Goal: Task Accomplishment & Management: Use online tool/utility

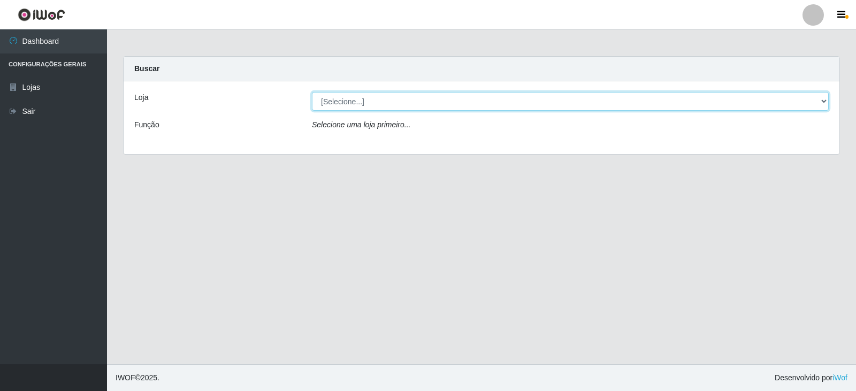
click at [780, 98] on select "[Selecione...] Queiroz Atacadão - Catolé do Rocha" at bounding box center [570, 101] width 517 height 19
select select "500"
click at [312, 92] on select "[Selecione...] Queiroz Atacadão - Catolé do Rocha" at bounding box center [570, 101] width 517 height 19
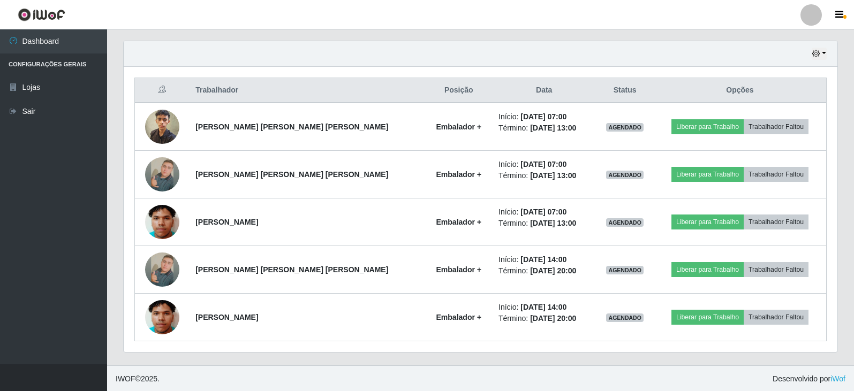
scroll to position [367, 0]
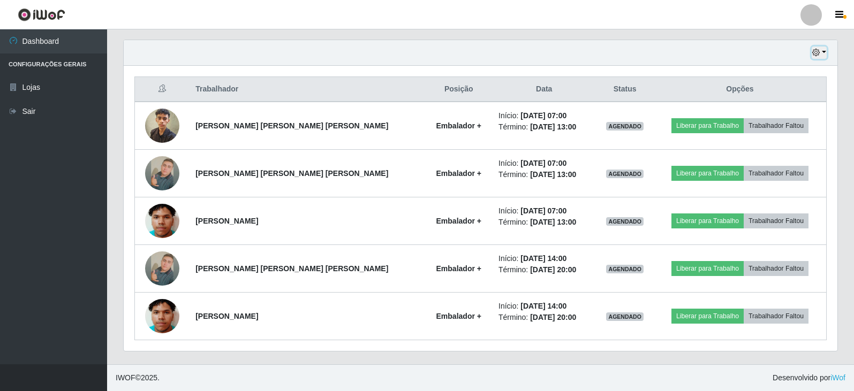
click at [822, 52] on button "button" at bounding box center [818, 53] width 15 height 12
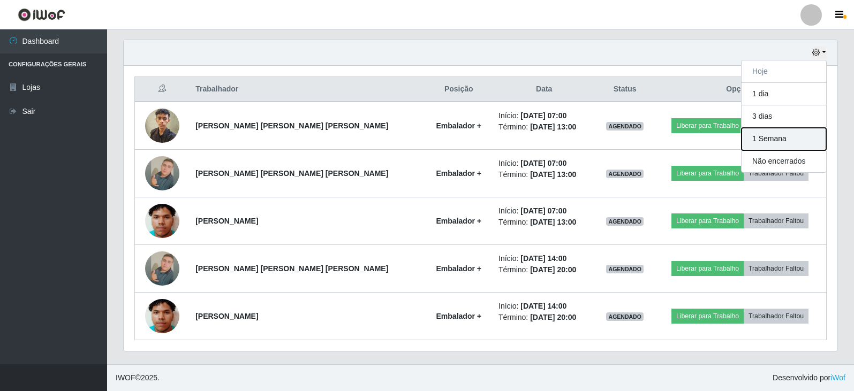
click at [763, 143] on button "1 Semana" at bounding box center [783, 139] width 85 height 22
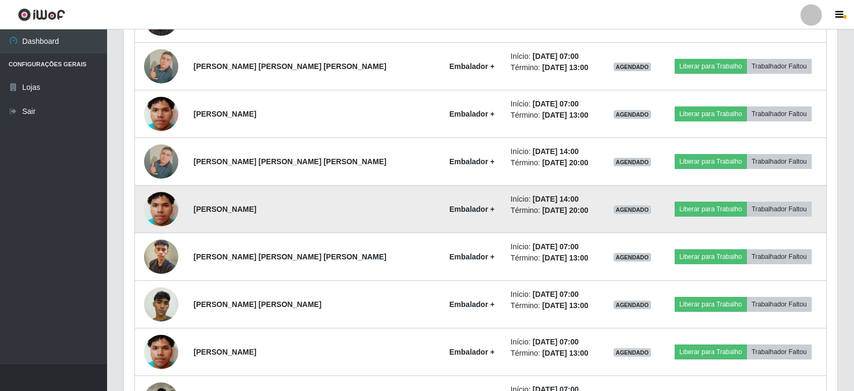
scroll to position [528, 0]
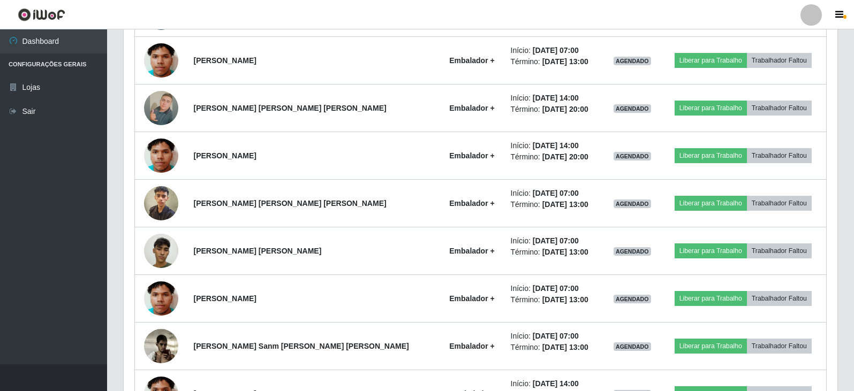
click at [33, 174] on ul "Dashboard Configurações Gerais Lojas Sair" at bounding box center [53, 196] width 107 height 335
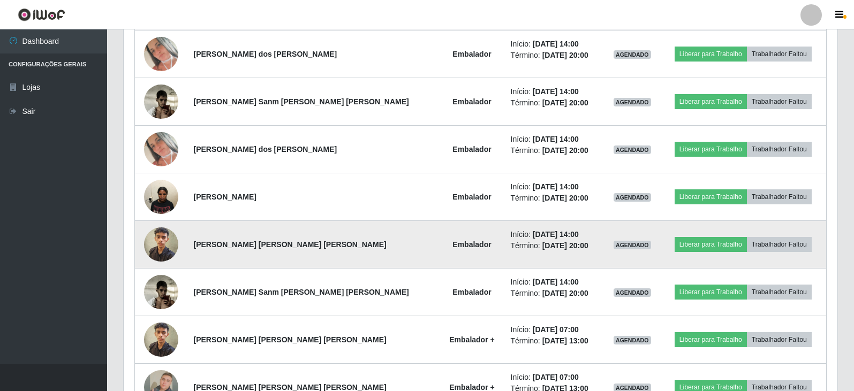
scroll to position [1016, 0]
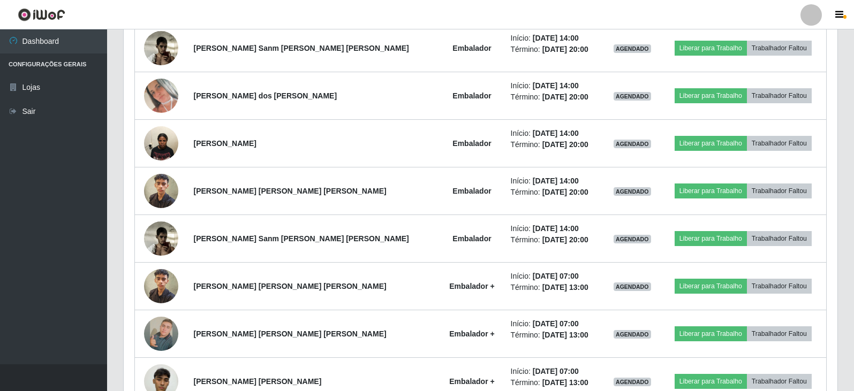
click at [5, 172] on ul "Dashboard Configurações Gerais Lojas Sair" at bounding box center [53, 196] width 107 height 335
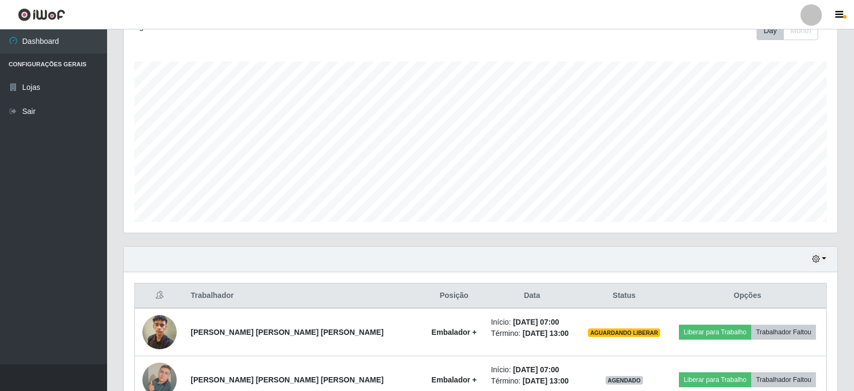
scroll to position [321, 0]
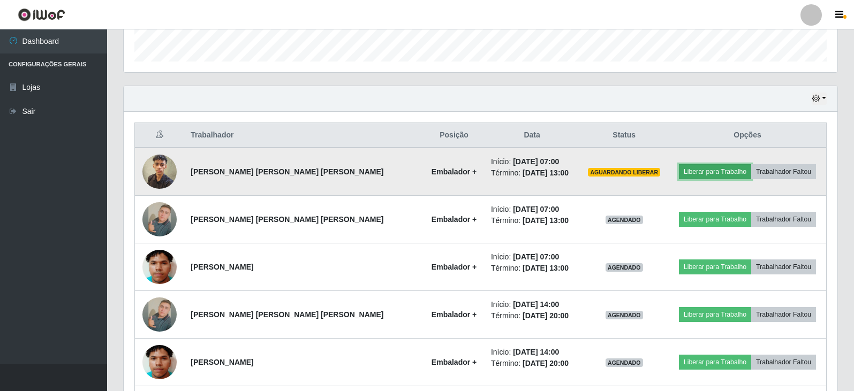
click at [702, 171] on button "Liberar para Trabalho" at bounding box center [715, 171] width 72 height 15
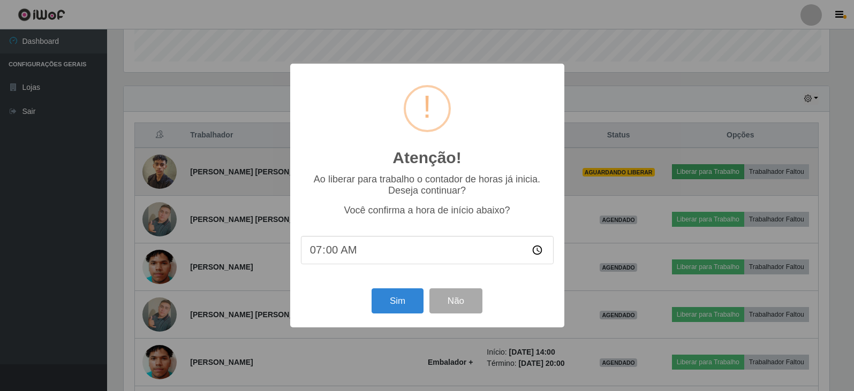
scroll to position [222, 708]
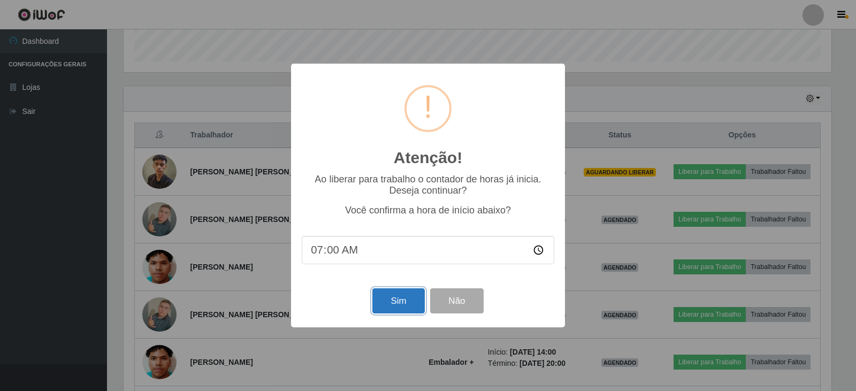
click at [397, 306] on button "Sim" at bounding box center [398, 300] width 52 height 25
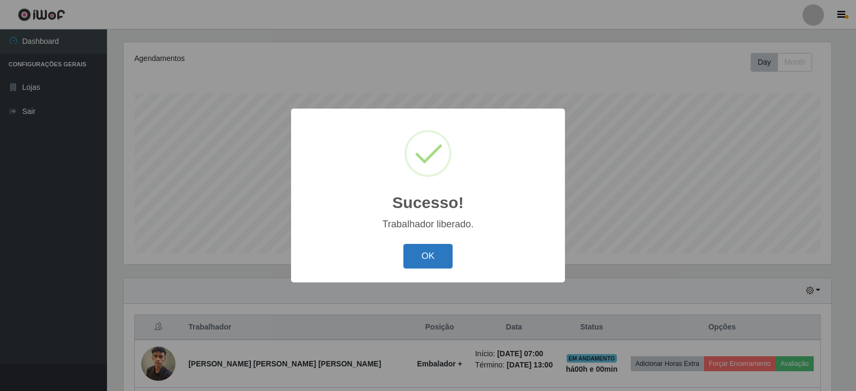
click at [432, 260] on button "OK" at bounding box center [428, 256] width 50 height 25
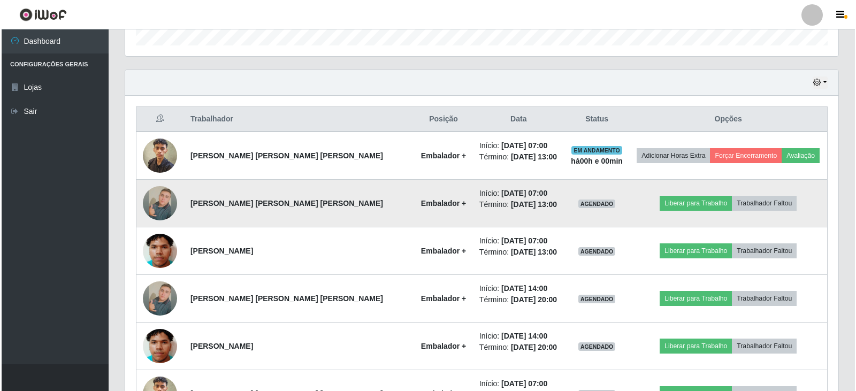
scroll to position [343, 0]
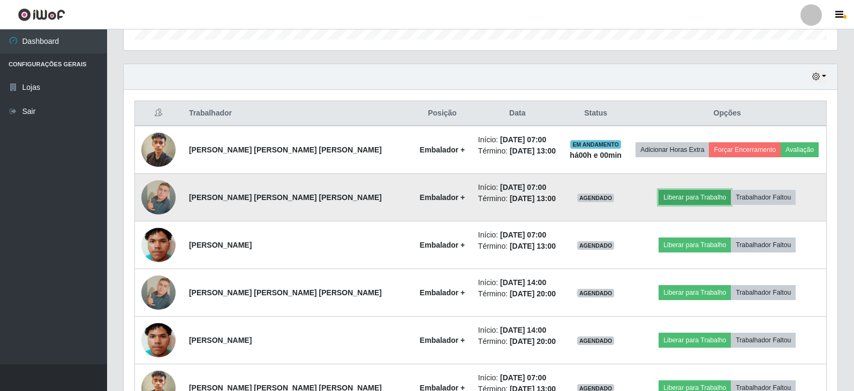
click at [677, 201] on button "Liberar para Trabalho" at bounding box center [694, 197] width 72 height 15
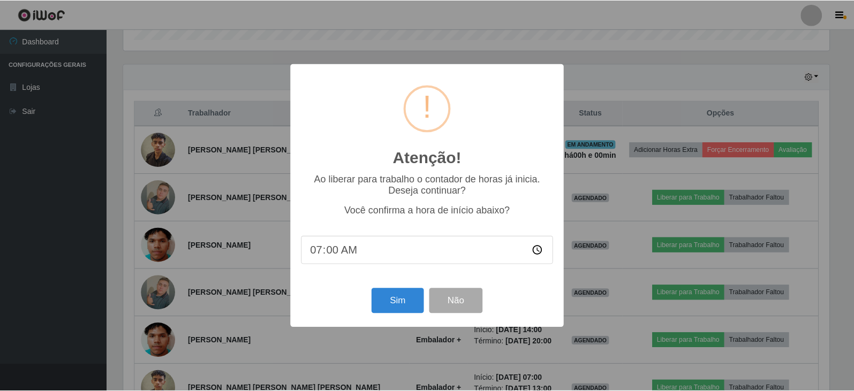
scroll to position [222, 708]
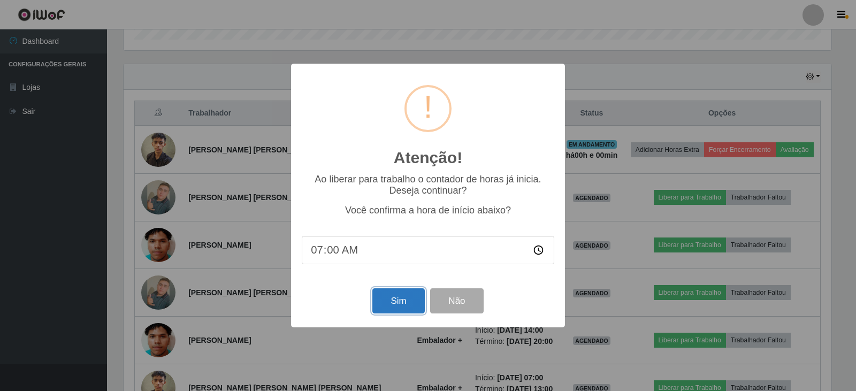
click at [399, 300] on button "Sim" at bounding box center [398, 300] width 52 height 25
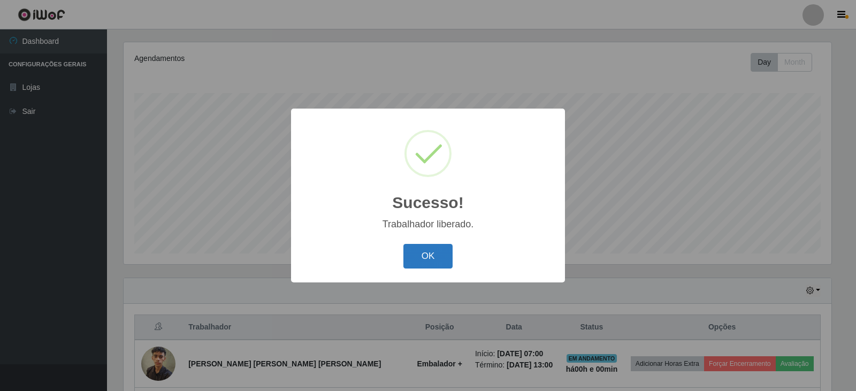
click at [428, 257] on button "OK" at bounding box center [428, 256] width 50 height 25
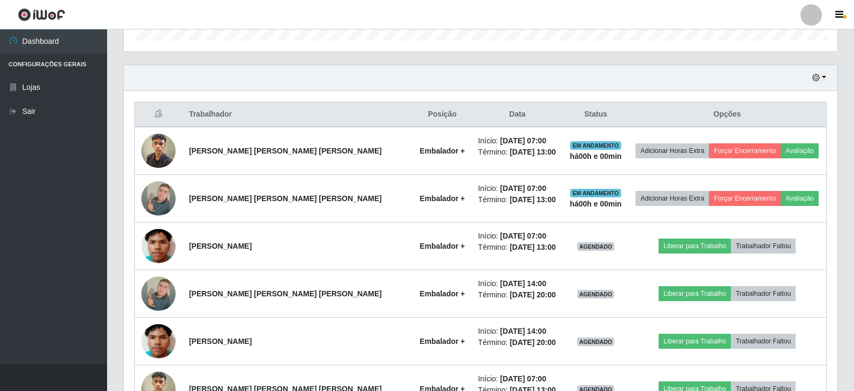
scroll to position [343, 0]
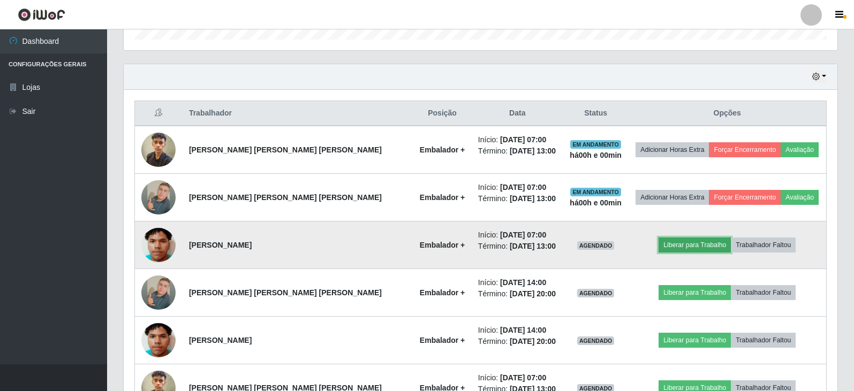
click at [675, 247] on button "Liberar para Trabalho" at bounding box center [694, 245] width 72 height 15
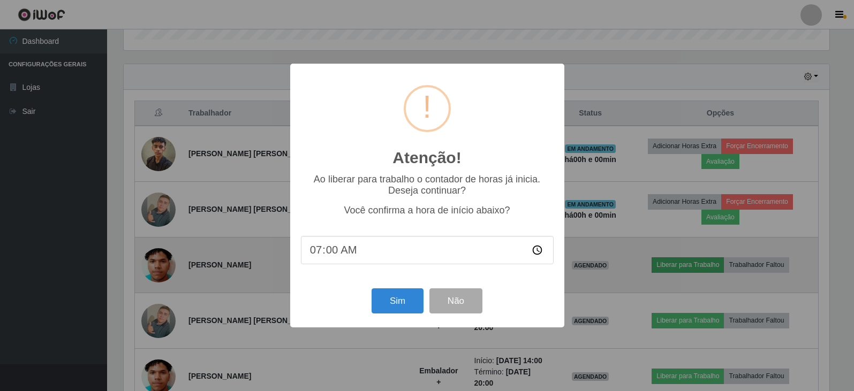
scroll to position [222, 708]
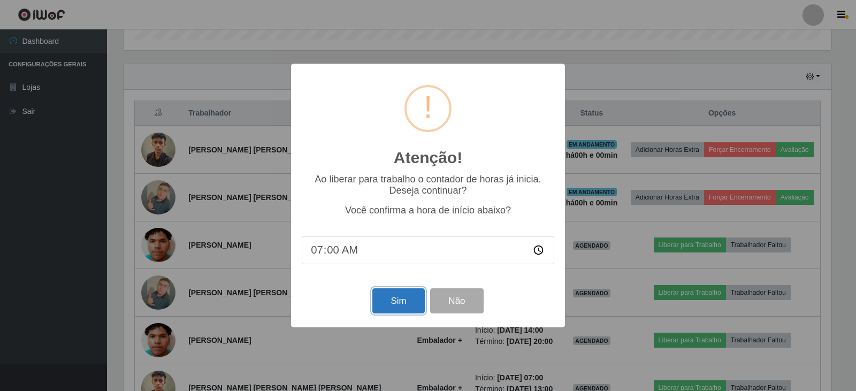
click at [411, 303] on button "Sim" at bounding box center [398, 300] width 52 height 25
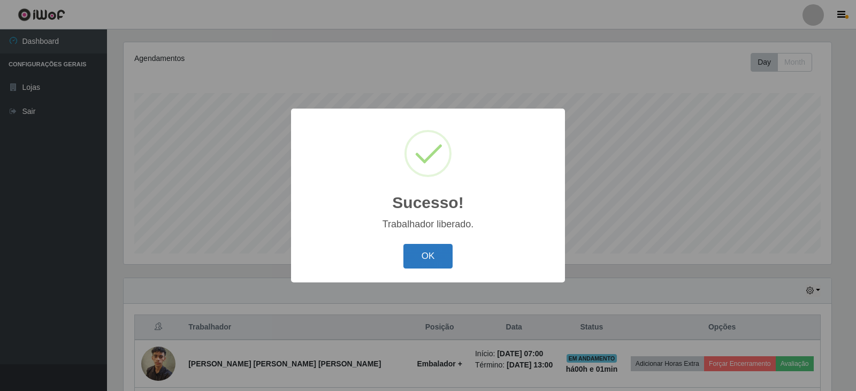
click at [434, 259] on button "OK" at bounding box center [428, 256] width 50 height 25
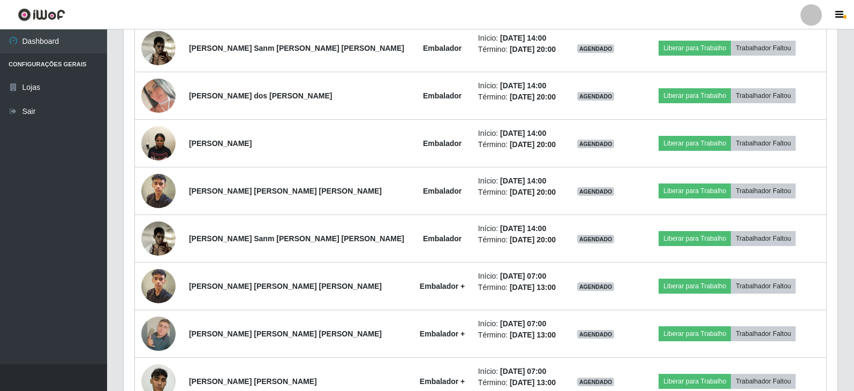
scroll to position [1017, 0]
